Goal: Transaction & Acquisition: Purchase product/service

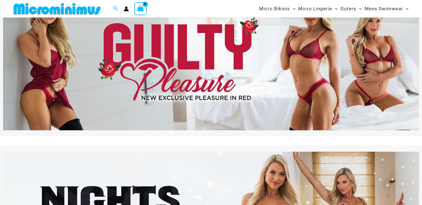
scroll to position [23, 0]
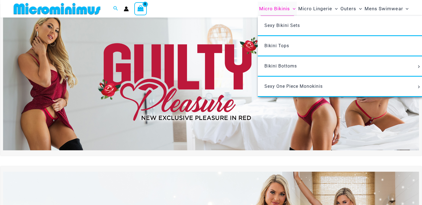
click at [276, 9] on span "Micro Bikinis" at bounding box center [274, 9] width 31 height 14
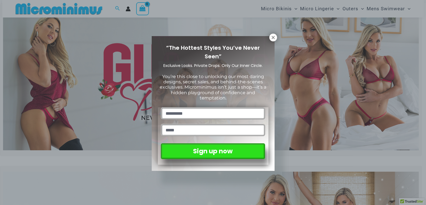
click at [269, 36] on div "“The Hottest Styles You’ve Never Seen” Exclusive Looks. Private Drops. Only Our…" at bounding box center [213, 102] width 426 height 205
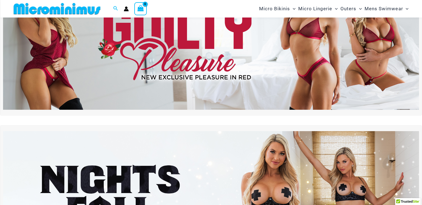
scroll to position [6, 0]
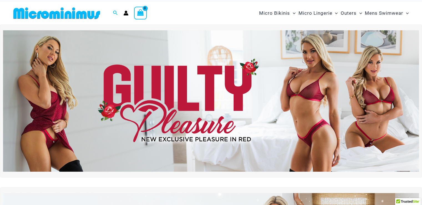
click at [331, 109] on img at bounding box center [210, 100] width 415 height 141
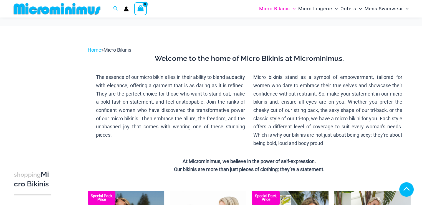
scroll to position [189, 0]
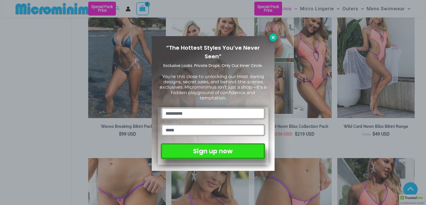
click at [272, 37] on icon at bounding box center [272, 37] width 5 height 5
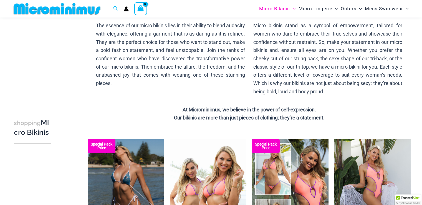
scroll to position [0, 0]
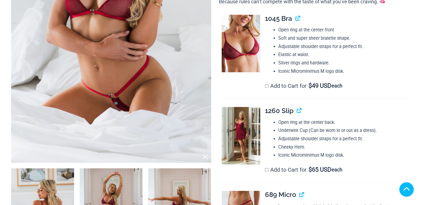
scroll to position [194, 0]
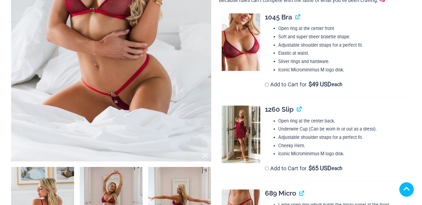
click at [235, 133] on img at bounding box center [240, 133] width 38 height 57
